Goal: Task Accomplishment & Management: Use online tool/utility

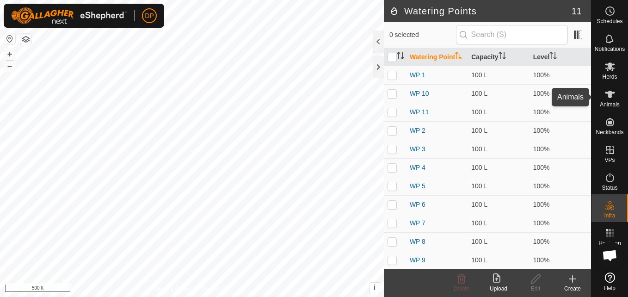
click at [610, 95] on icon at bounding box center [610, 94] width 10 height 7
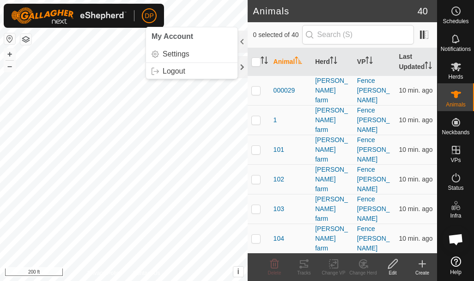
click at [181, 0] on html "DP My Account Settings Logout Schedules Notifications Herds Animals Neckbands V…" at bounding box center [237, 140] width 474 height 281
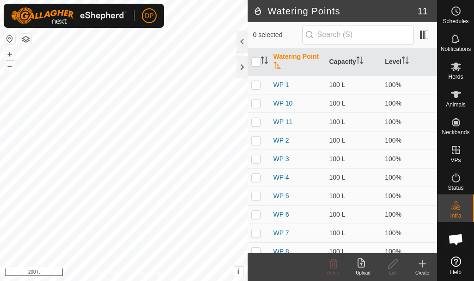
click at [276, 0] on html "DP Schedules Notifications Herds Animals Neckbands VPs Status Infra Heatmap Hel…" at bounding box center [237, 140] width 474 height 281
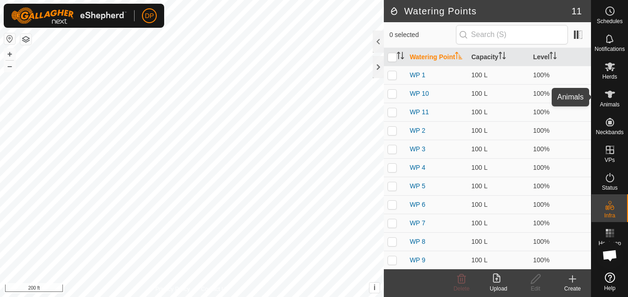
click at [611, 96] on icon at bounding box center [610, 94] width 10 height 7
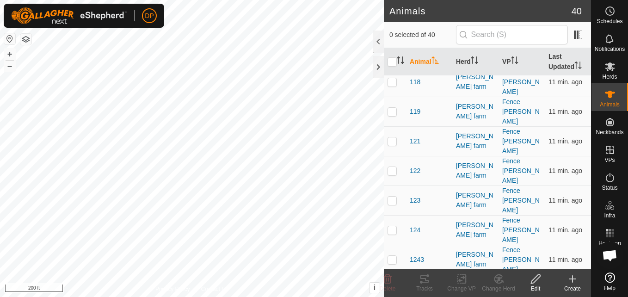
scroll to position [277, 0]
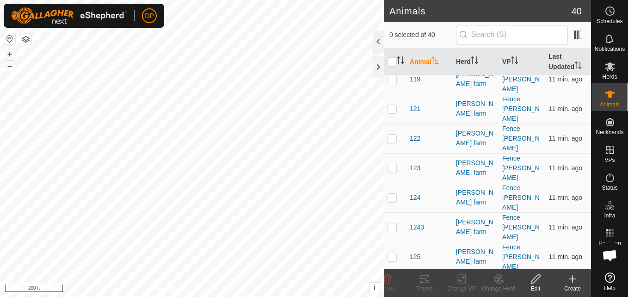
click at [389, 253] on p-checkbox at bounding box center [391, 256] width 9 height 7
checkbox input "true"
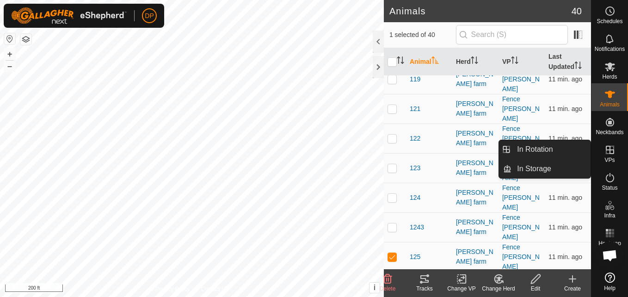
click at [609, 151] on icon at bounding box center [609, 150] width 8 height 8
click at [553, 145] on link "In Rotation" at bounding box center [550, 149] width 79 height 18
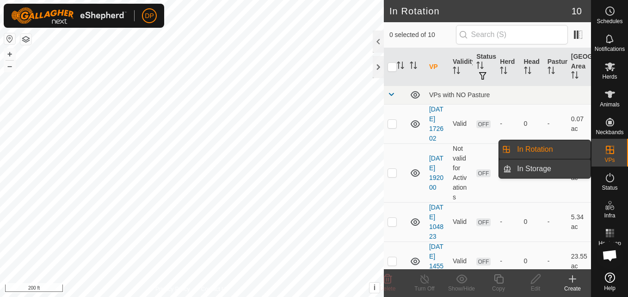
click at [559, 169] on link "In Storage" at bounding box center [550, 168] width 79 height 18
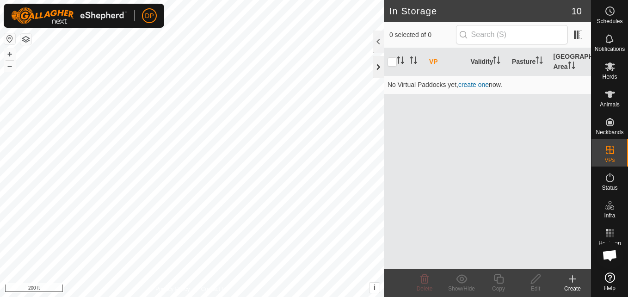
click at [379, 68] on div at bounding box center [378, 67] width 11 height 22
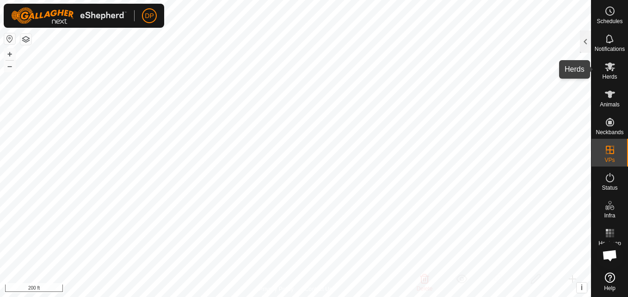
click at [612, 71] on icon at bounding box center [610, 66] width 10 height 9
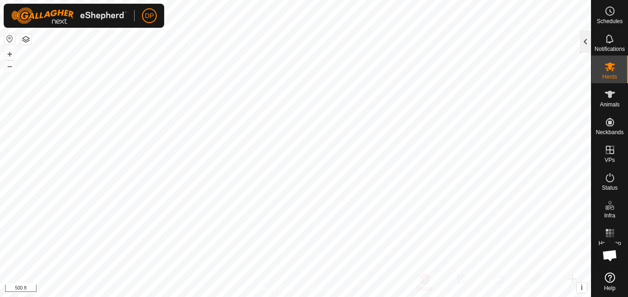
click at [584, 37] on div at bounding box center [585, 42] width 11 height 22
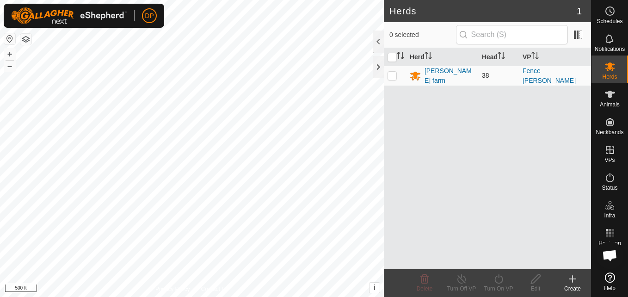
click at [394, 77] on p-checkbox at bounding box center [391, 75] width 9 height 7
checkbox input "true"
click at [391, 73] on p-checkbox at bounding box center [391, 75] width 9 height 7
checkbox input "false"
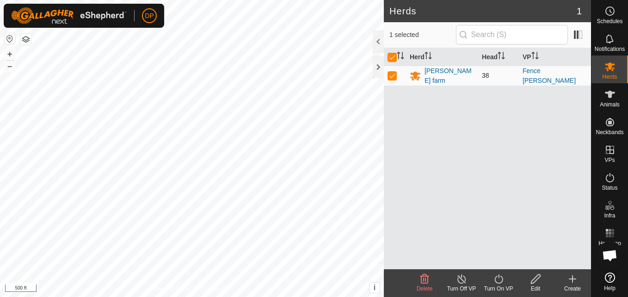
checkbox input "false"
click at [392, 73] on p-checkbox at bounding box center [391, 75] width 9 height 7
checkbox input "true"
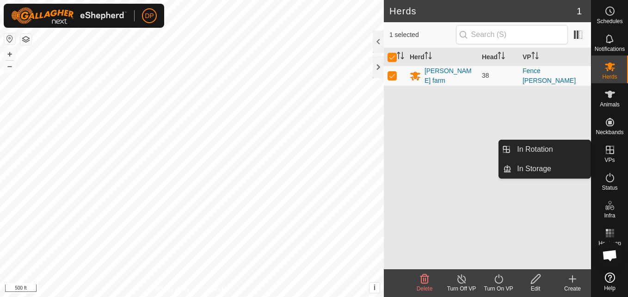
click at [604, 147] on icon at bounding box center [609, 149] width 11 height 11
click at [573, 163] on link "In Storage" at bounding box center [550, 168] width 79 height 18
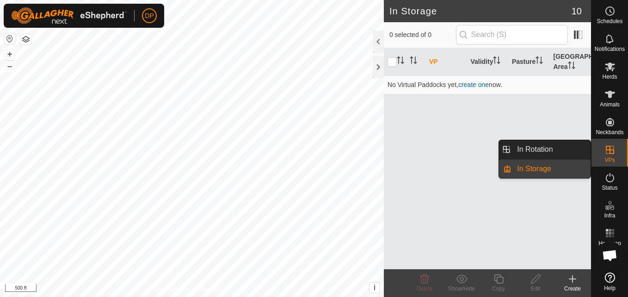
click at [573, 163] on link "In Storage" at bounding box center [550, 168] width 79 height 18
click at [565, 149] on link "In Rotation" at bounding box center [550, 149] width 79 height 18
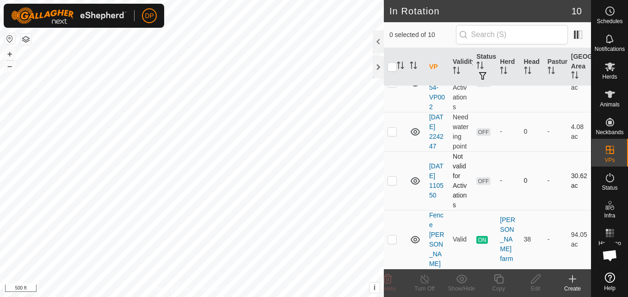
scroll to position [384, 0]
click at [393, 243] on p-checkbox at bounding box center [391, 238] width 9 height 7
checkbox input "true"
click at [415, 244] on icon at bounding box center [414, 239] width 11 height 11
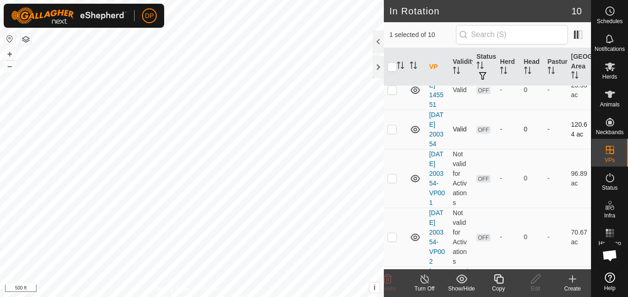
scroll to position [185, 0]
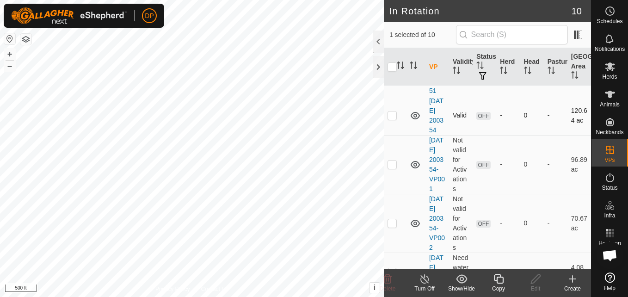
click at [391, 119] on p-checkbox at bounding box center [391, 114] width 9 height 7
checkbox input "true"
click at [606, 67] on icon at bounding box center [609, 66] width 11 height 11
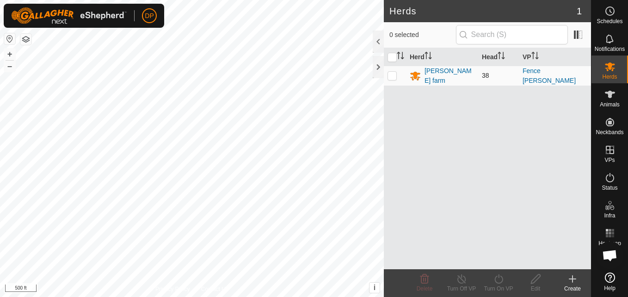
click at [391, 73] on p-checkbox at bounding box center [391, 75] width 9 height 7
checkbox input "true"
click at [459, 282] on icon at bounding box center [462, 278] width 12 height 11
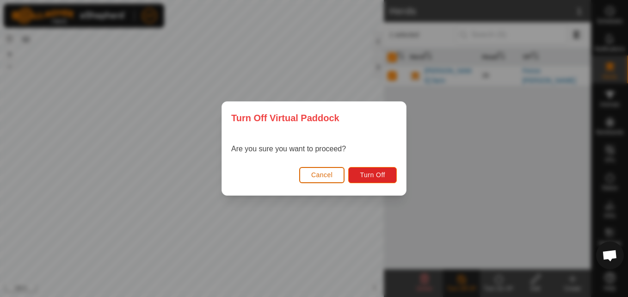
click at [315, 177] on span "Cancel" at bounding box center [322, 174] width 22 height 7
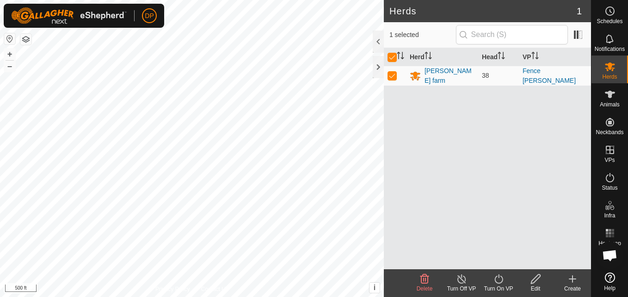
click at [461, 278] on icon at bounding box center [462, 278] width 12 height 11
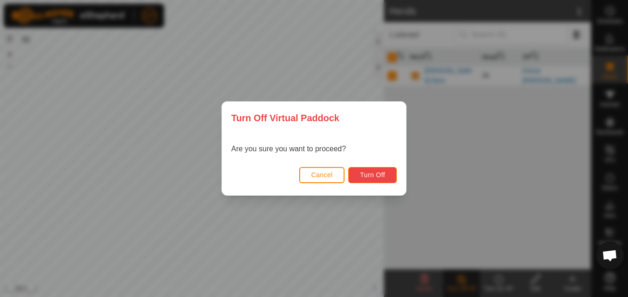
click at [374, 174] on span "Turn Off" at bounding box center [372, 174] width 25 height 7
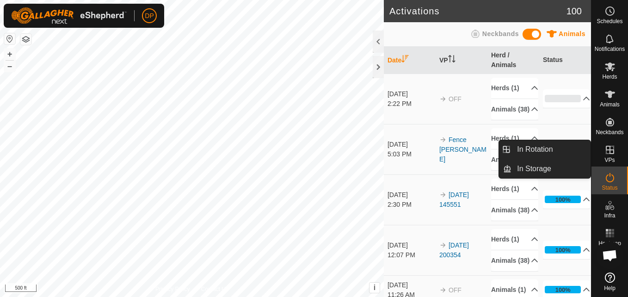
click at [610, 145] on icon at bounding box center [609, 149] width 11 height 11
click at [573, 166] on link "In Storage" at bounding box center [550, 168] width 79 height 18
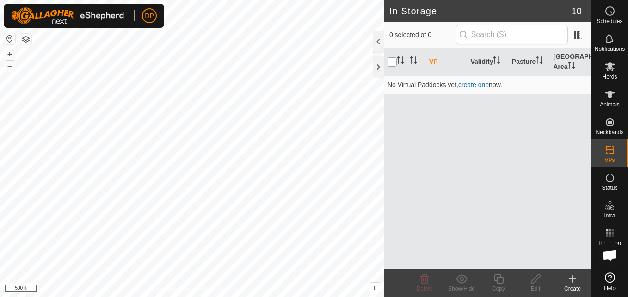
click at [392, 62] on input "checkbox" at bounding box center [391, 61] width 9 height 9
click at [390, 61] on input "checkbox" at bounding box center [391, 61] width 9 height 9
click at [388, 61] on input "checkbox" at bounding box center [391, 61] width 9 height 9
click at [390, 59] on input "checkbox" at bounding box center [391, 61] width 9 height 9
click at [390, 60] on input "checkbox" at bounding box center [391, 61] width 9 height 9
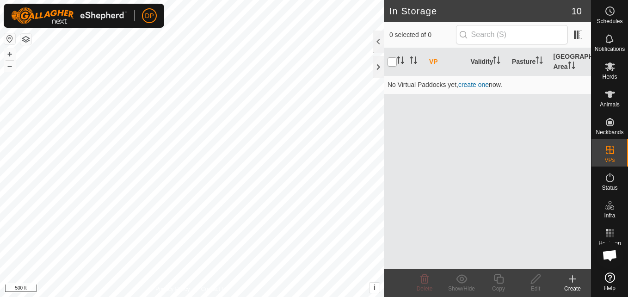
checkbox input "true"
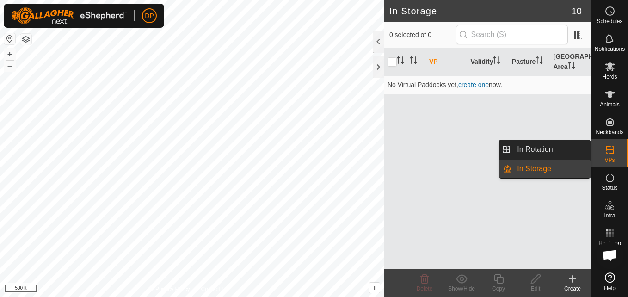
click at [572, 161] on link "In Storage" at bounding box center [550, 168] width 79 height 18
click at [552, 145] on link "In Rotation" at bounding box center [550, 149] width 79 height 18
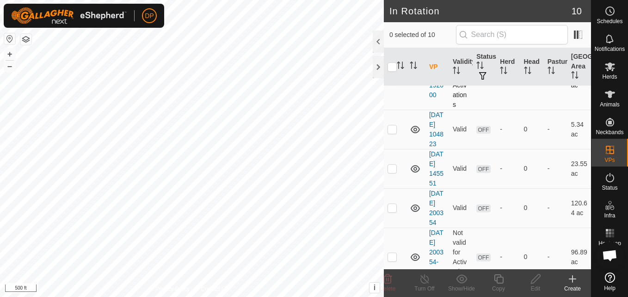
scroll to position [139, 0]
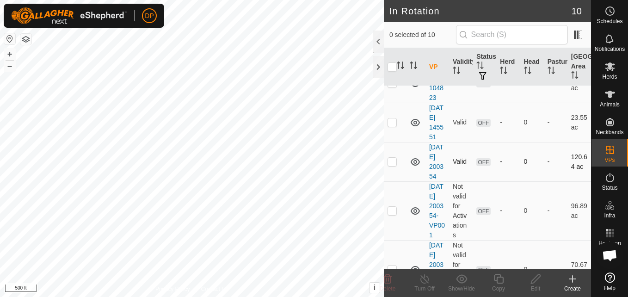
click at [394, 165] on p-checkbox at bounding box center [391, 161] width 9 height 7
checkbox input "true"
click at [607, 63] on icon at bounding box center [609, 66] width 11 height 11
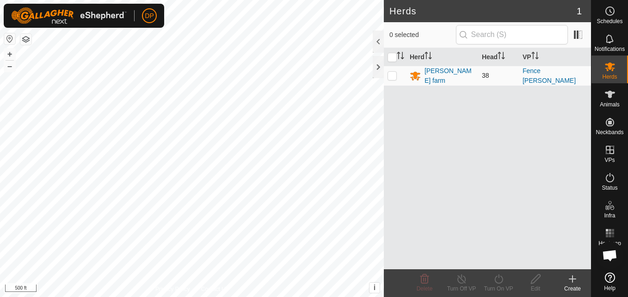
click at [391, 73] on p-checkbox at bounding box center [391, 75] width 9 height 7
checkbox input "true"
click at [501, 281] on icon at bounding box center [498, 278] width 8 height 9
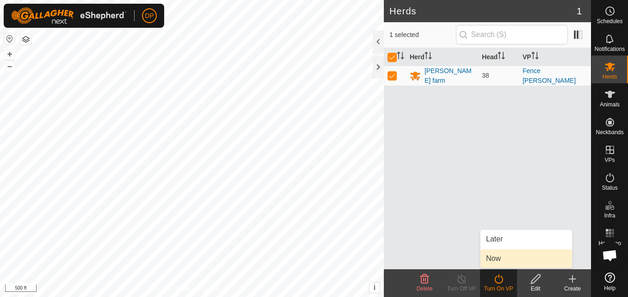
click at [513, 253] on link "Now" at bounding box center [526, 258] width 92 height 18
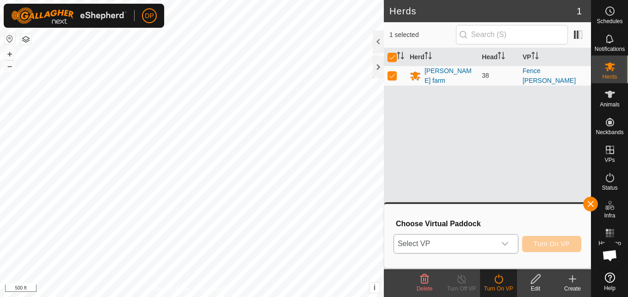
click at [508, 241] on icon "dropdown trigger" at bounding box center [504, 243] width 7 height 7
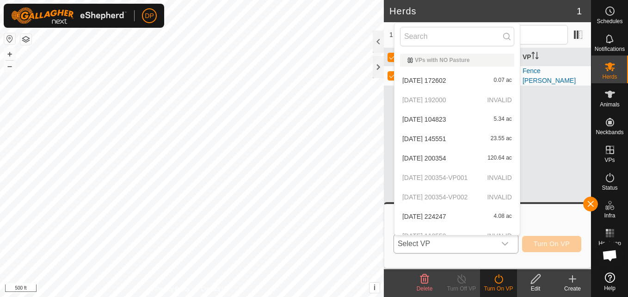
click at [471, 155] on li "[DATE] 200354 120.64 ac" at bounding box center [456, 158] width 125 height 18
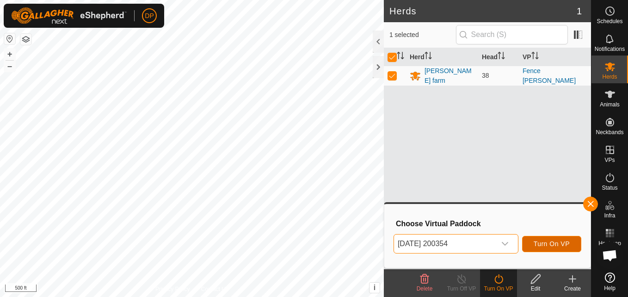
click at [558, 241] on span "Turn On VP" at bounding box center [551, 243] width 36 height 7
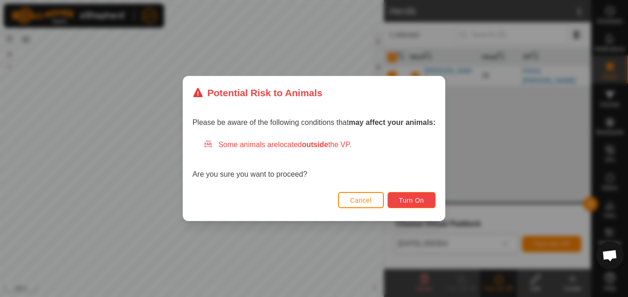
click at [408, 197] on span "Turn On" at bounding box center [411, 199] width 25 height 7
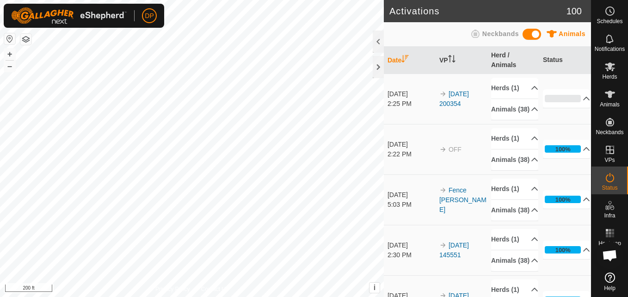
click at [356, 296] on html "DP Schedules Notifications Herds Animals Neckbands VPs Status Infra Heatmap Hel…" at bounding box center [314, 148] width 628 height 297
click at [377, 67] on div at bounding box center [378, 67] width 11 height 22
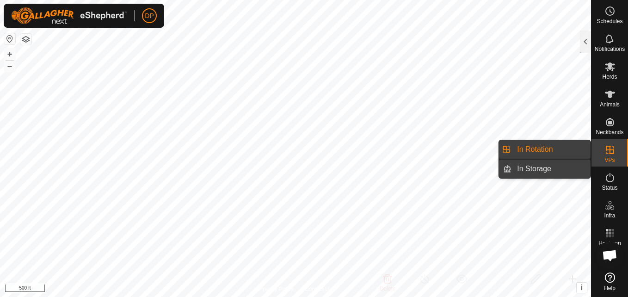
click at [568, 164] on link "In Storage" at bounding box center [550, 168] width 79 height 18
click at [562, 147] on link "In Rotation" at bounding box center [550, 149] width 79 height 18
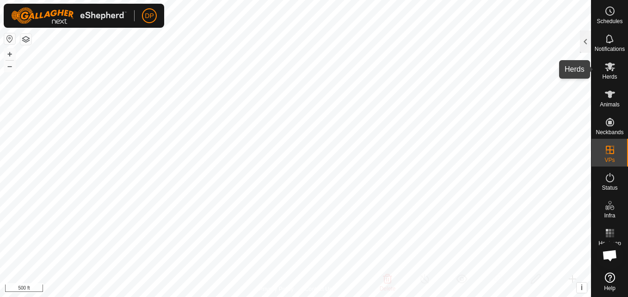
click at [613, 70] on icon at bounding box center [609, 66] width 11 height 11
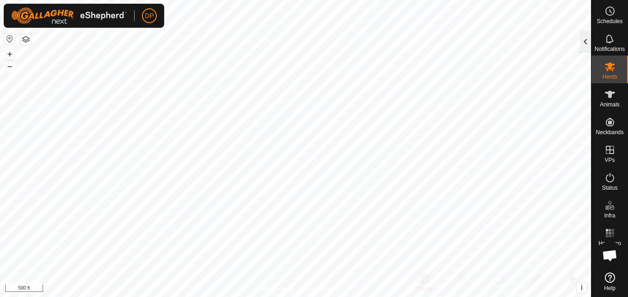
click at [584, 44] on div at bounding box center [585, 42] width 11 height 22
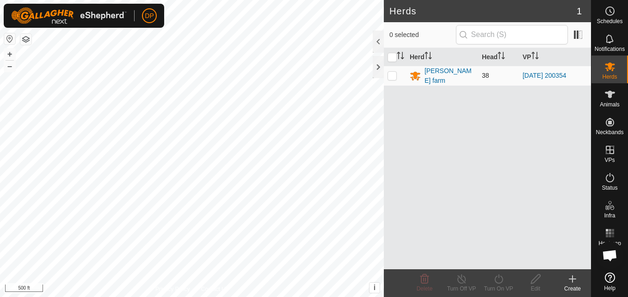
click at [392, 75] on p-checkbox at bounding box center [391, 75] width 9 height 7
checkbox input "true"
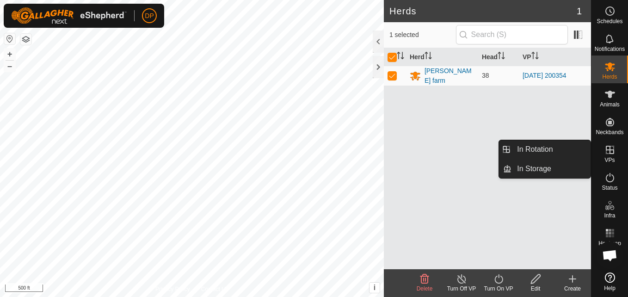
click at [608, 146] on icon at bounding box center [609, 150] width 8 height 8
click at [570, 141] on link "In Rotation" at bounding box center [550, 149] width 79 height 18
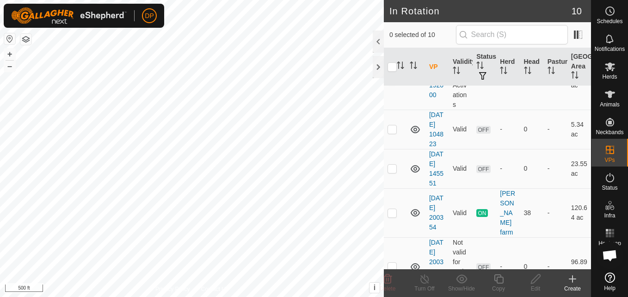
scroll to position [384, 0]
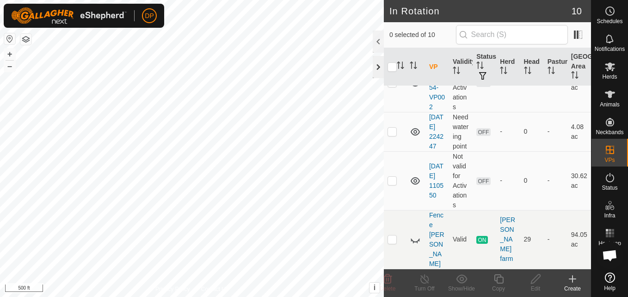
click at [377, 64] on div at bounding box center [378, 67] width 11 height 22
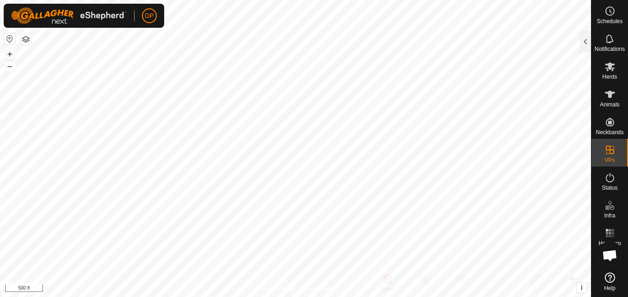
scroll to position [1285, 0]
checkbox input "false"
checkbox input "true"
checkbox input "false"
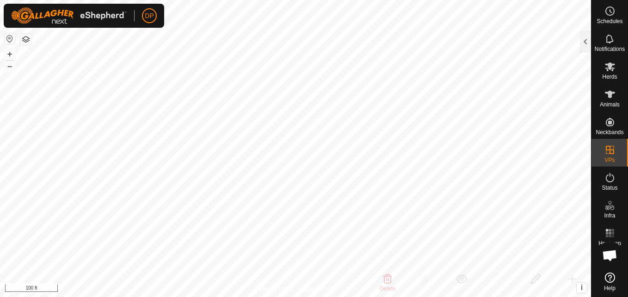
checkbox input "true"
checkbox input "false"
checkbox input "true"
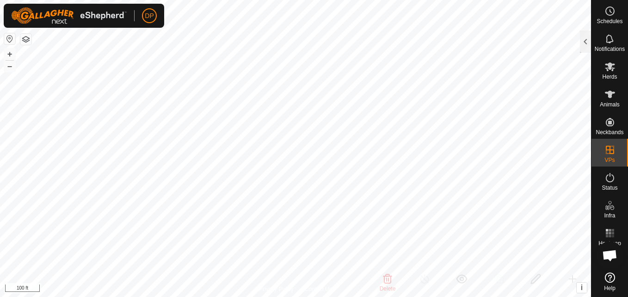
checkbox input "false"
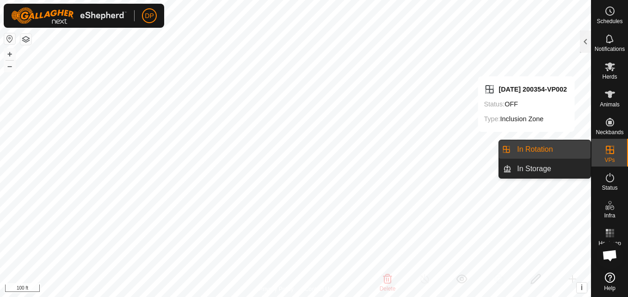
click at [605, 153] on icon at bounding box center [609, 149] width 11 height 11
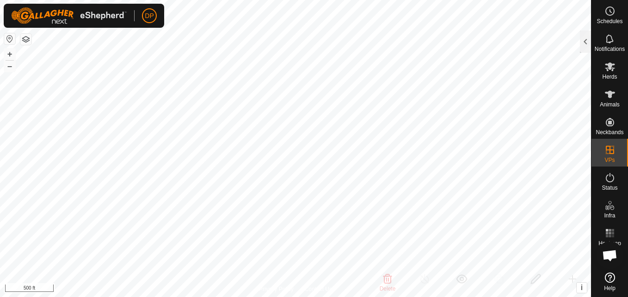
checkbox input "true"
checkbox input "false"
click at [612, 69] on icon at bounding box center [610, 66] width 10 height 9
